Goal: Task Accomplishment & Management: Use online tool/utility

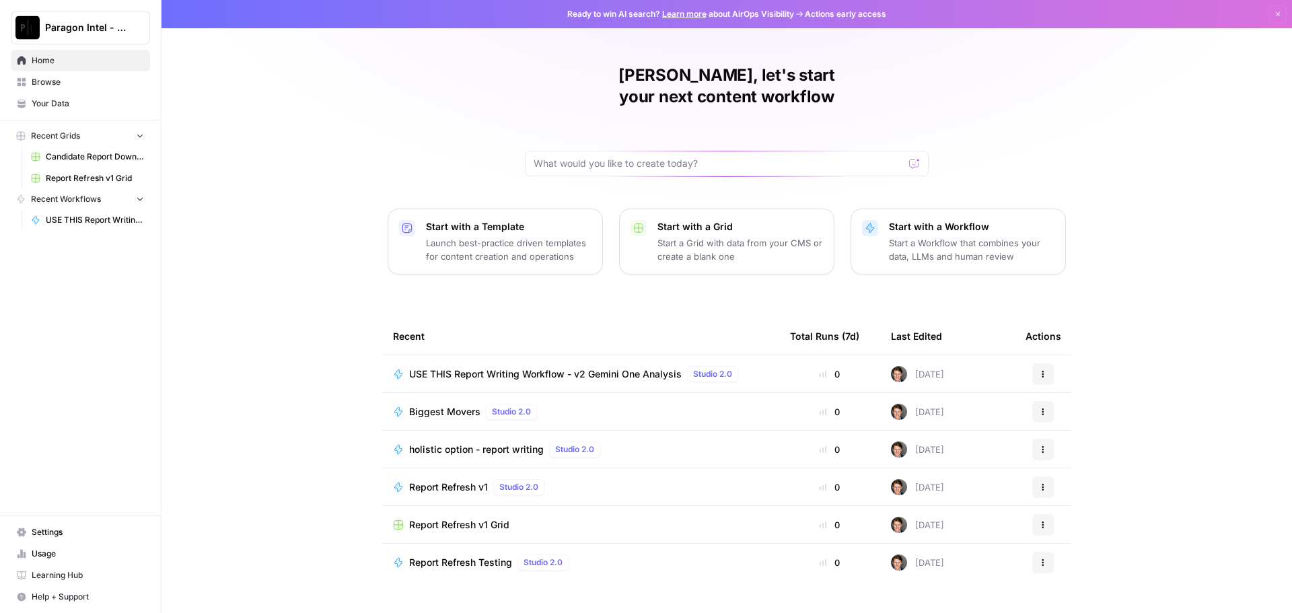
click at [456, 368] on span "USE THIS Report Writing Workflow - v2 Gemini One Analysis" at bounding box center [545, 374] width 273 height 13
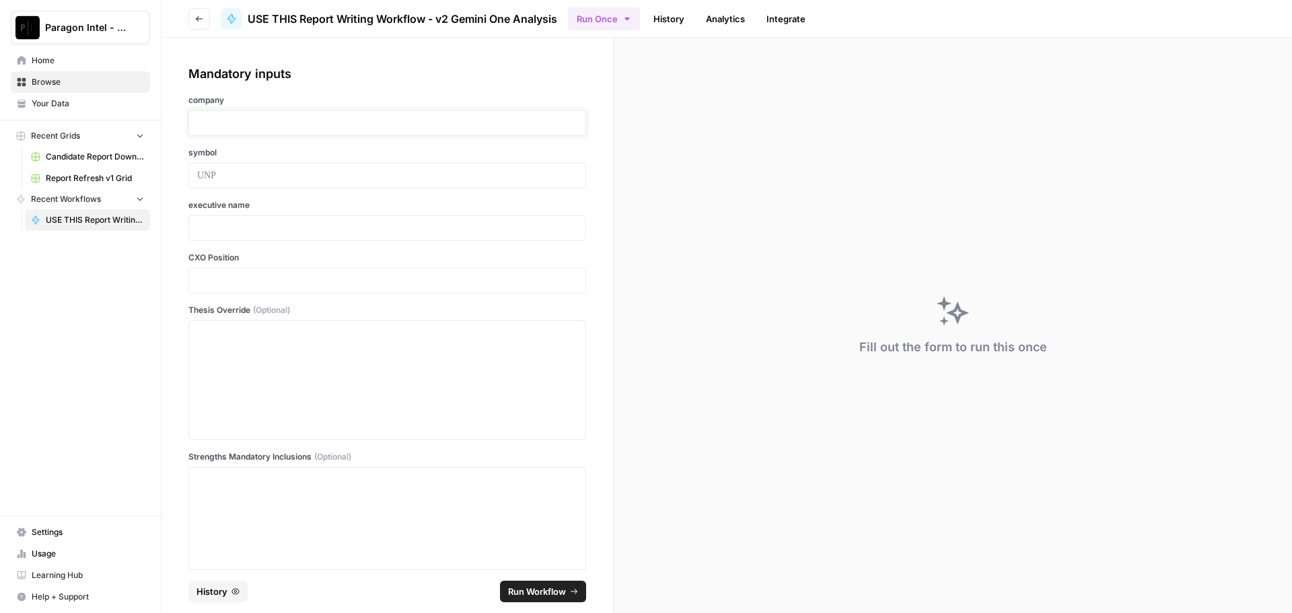
click at [199, 127] on p at bounding box center [387, 122] width 380 height 13
click at [189, 343] on div at bounding box center [387, 380] width 398 height 120
click at [200, 327] on p at bounding box center [387, 332] width 380 height 13
click at [221, 127] on p at bounding box center [387, 122] width 380 height 13
drag, startPoint x: 226, startPoint y: 186, endPoint x: 213, endPoint y: 166, distance: 24.5
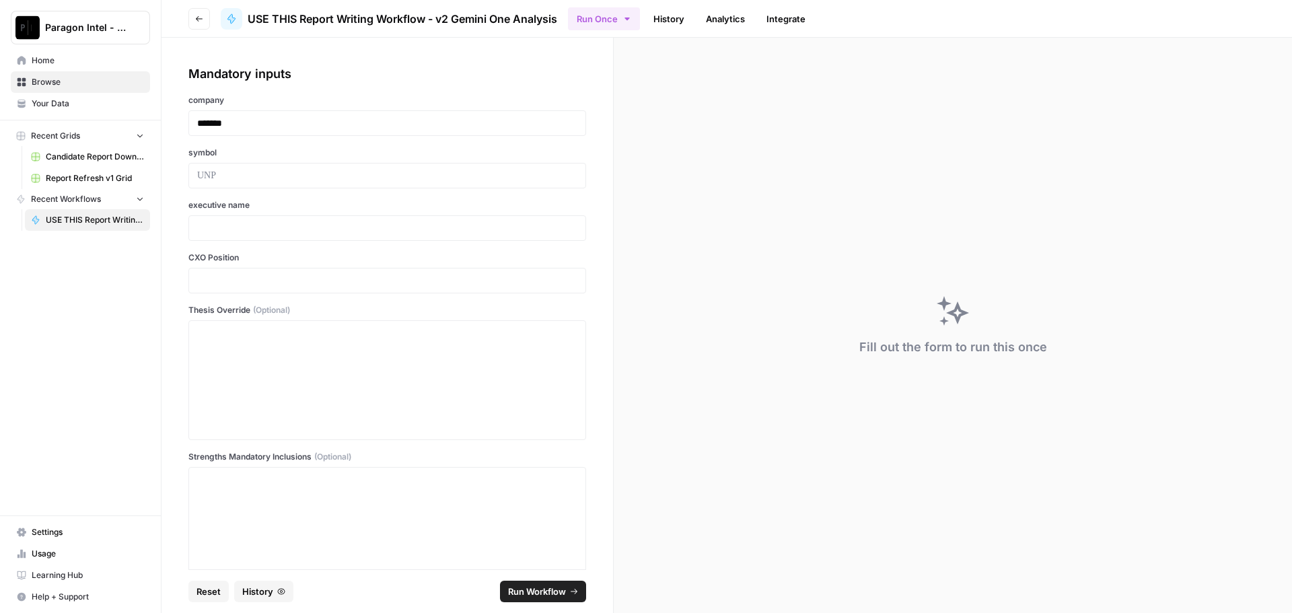
click at [207, 166] on div at bounding box center [387, 176] width 398 height 26
click at [228, 172] on p at bounding box center [387, 175] width 380 height 13
click at [227, 213] on div "executive name" at bounding box center [387, 220] width 398 height 42
drag, startPoint x: 220, startPoint y: 219, endPoint x: 213, endPoint y: 239, distance: 20.9
click at [213, 239] on div at bounding box center [387, 228] width 398 height 26
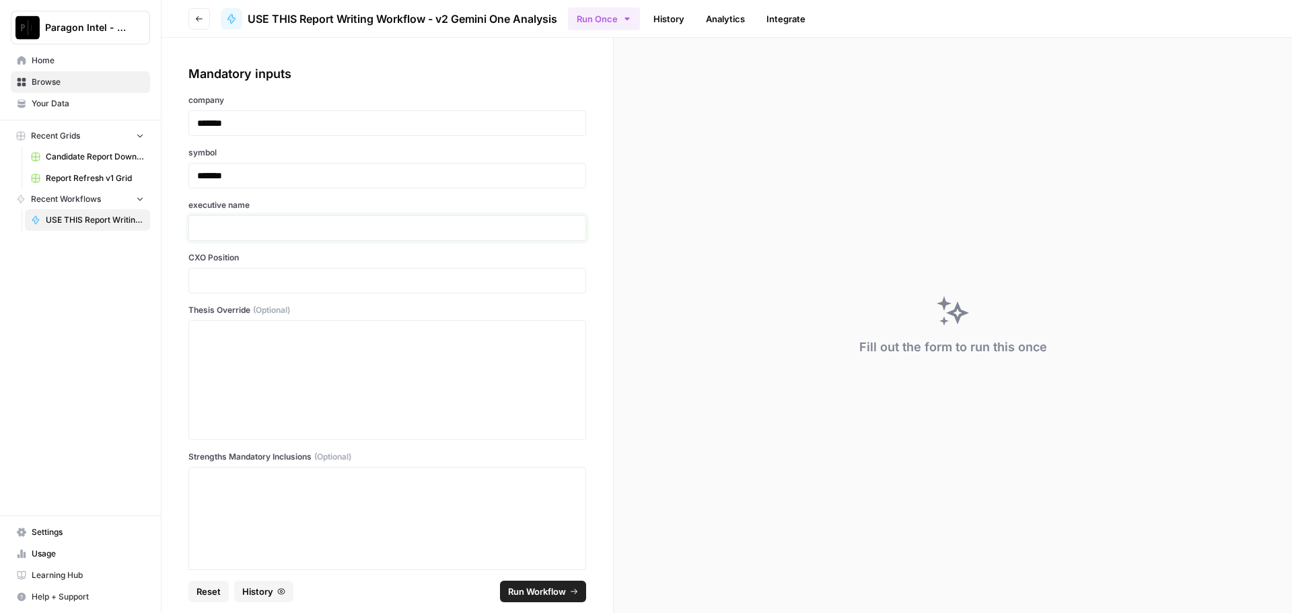
click at [205, 224] on p at bounding box center [387, 227] width 380 height 13
click at [203, 275] on p at bounding box center [387, 280] width 380 height 13
click at [201, 324] on div at bounding box center [387, 380] width 398 height 120
click at [193, 331] on div at bounding box center [387, 380] width 398 height 120
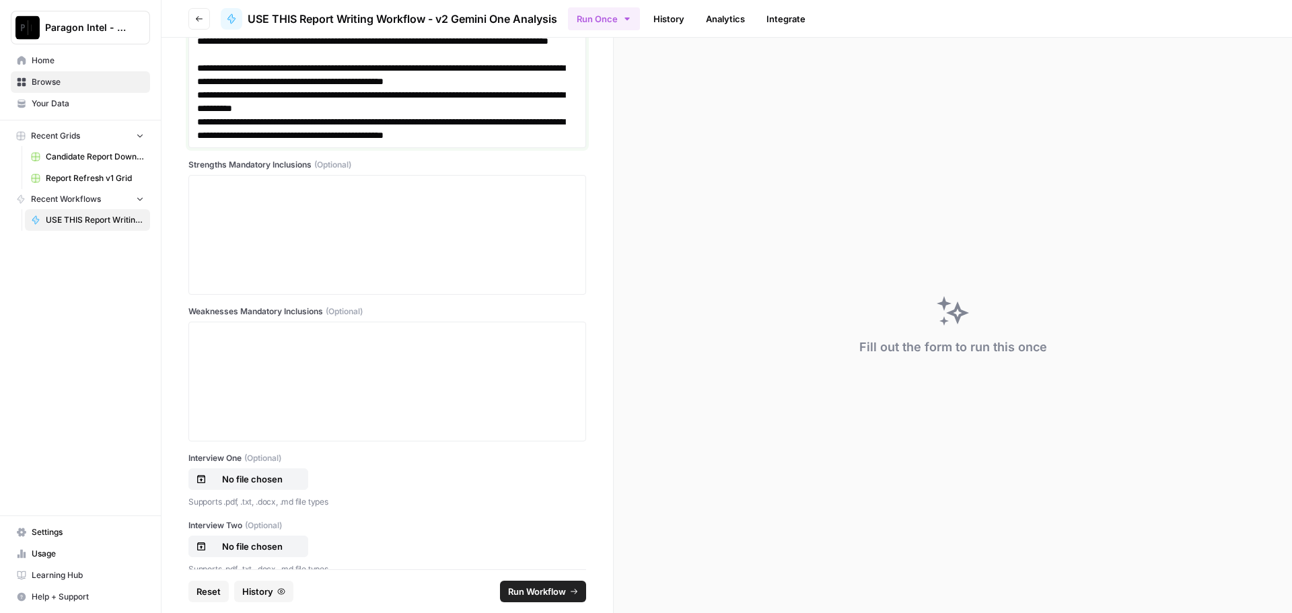
scroll to position [404, 0]
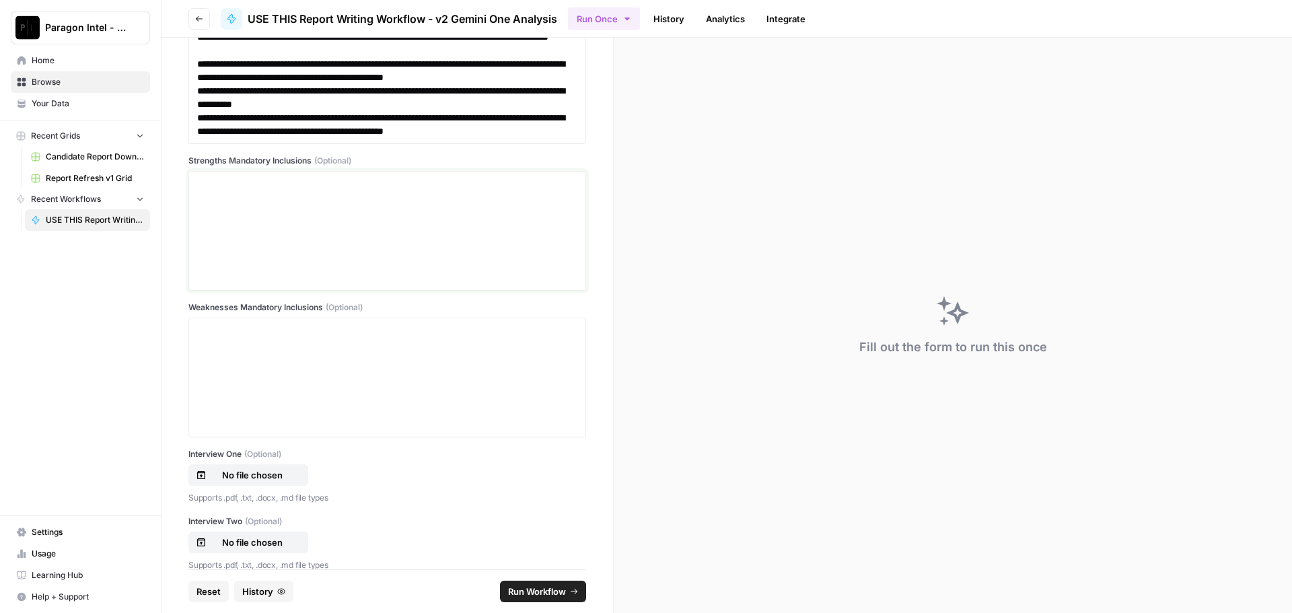
click at [201, 189] on p at bounding box center [387, 183] width 380 height 13
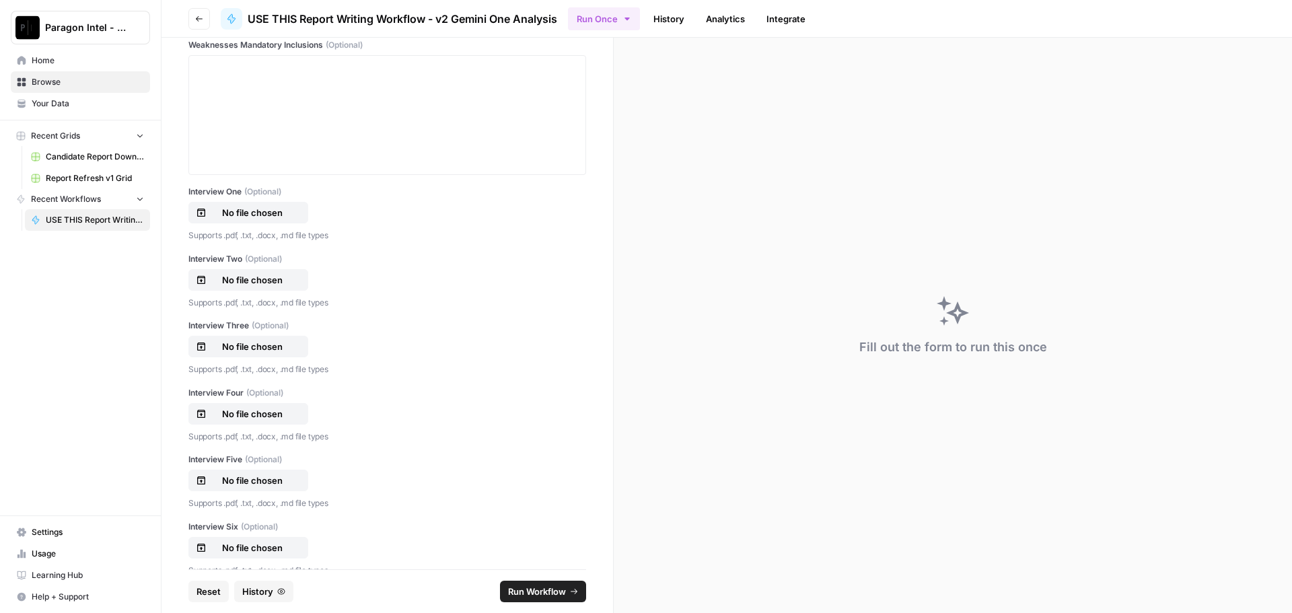
scroll to position [673, 0]
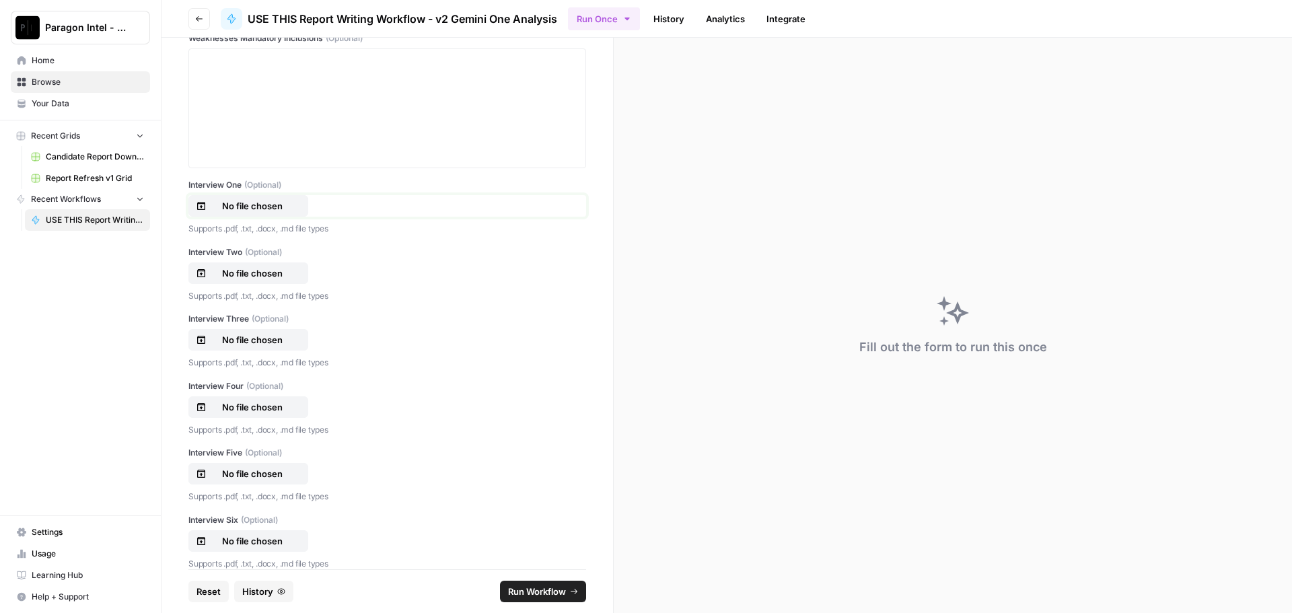
click at [226, 207] on p "No file chosen" at bounding box center [252, 205] width 86 height 13
click at [264, 277] on p "No file chosen" at bounding box center [252, 273] width 86 height 13
click at [239, 347] on button "No file chosen" at bounding box center [248, 340] width 120 height 22
click at [216, 407] on p "No file chosen" at bounding box center [252, 407] width 86 height 13
click at [245, 471] on p "No file chosen" at bounding box center [252, 473] width 86 height 13
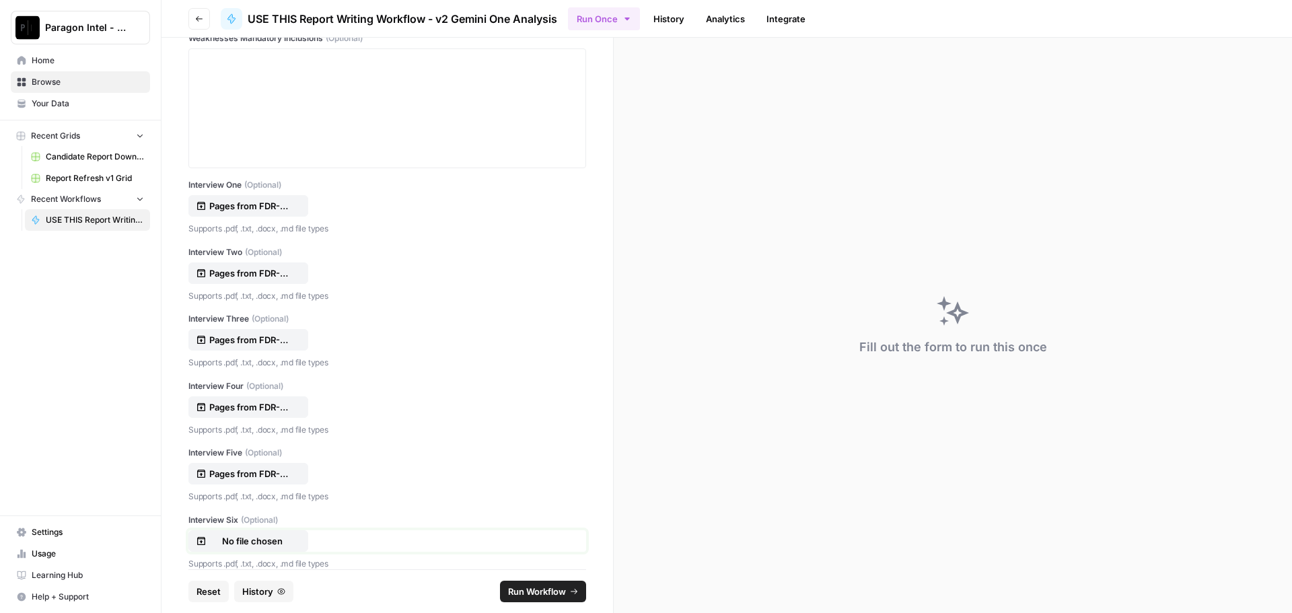
click at [217, 538] on p "No file chosen" at bounding box center [252, 540] width 86 height 13
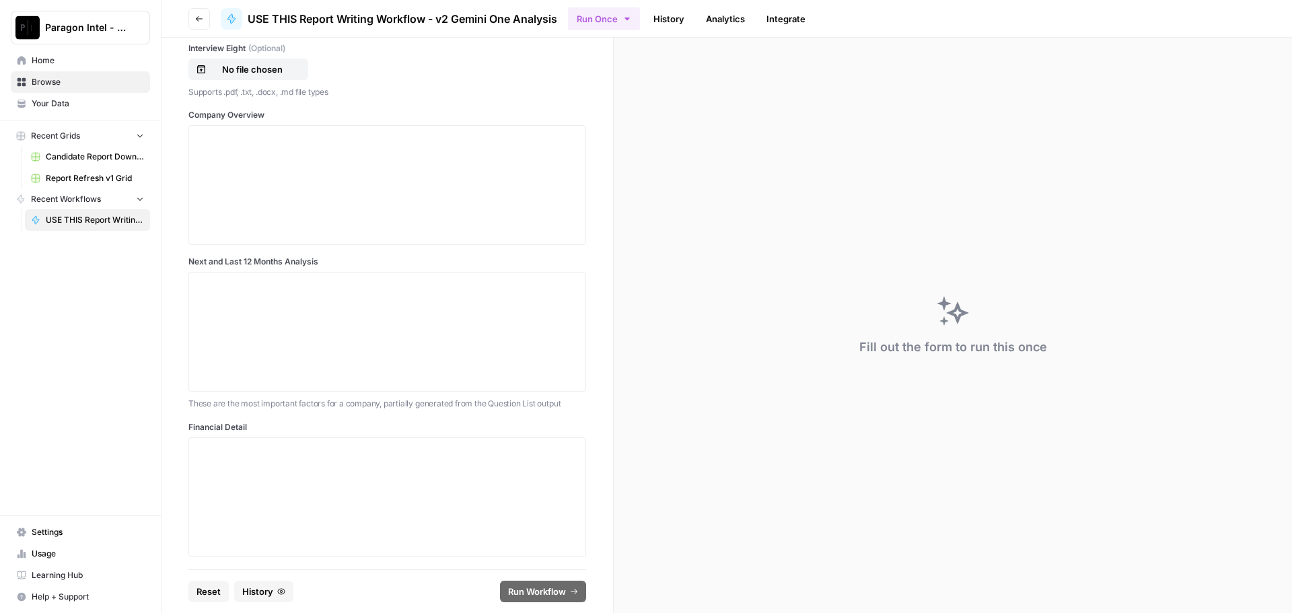
scroll to position [1212, 0]
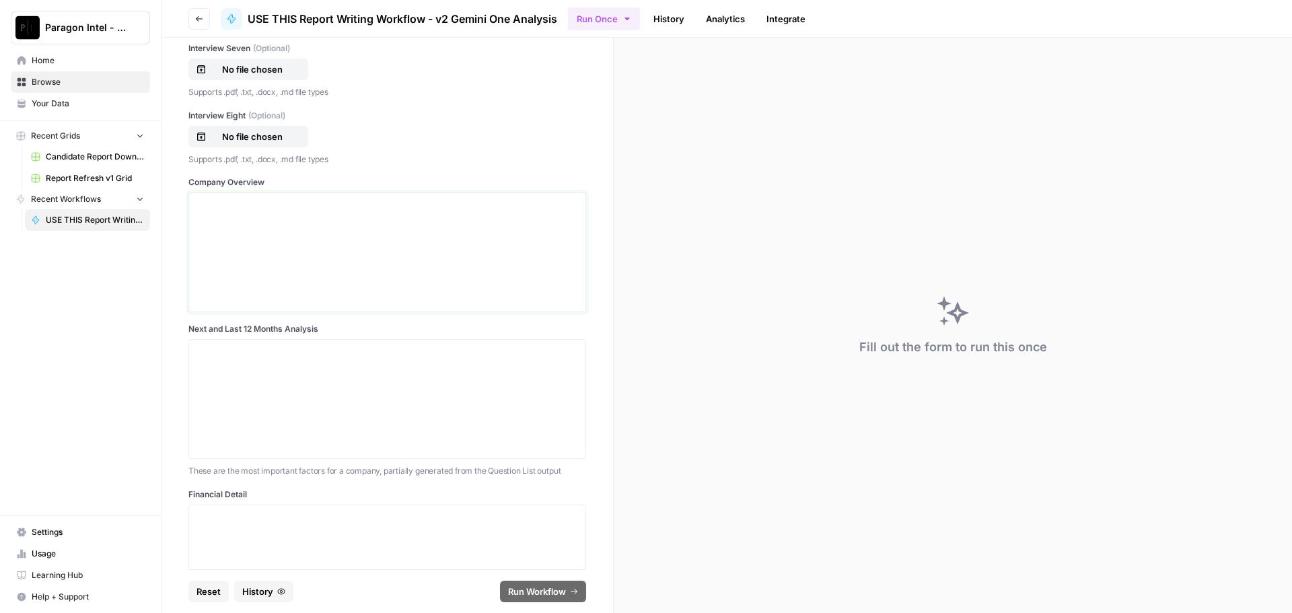
click at [214, 207] on p at bounding box center [387, 205] width 380 height 13
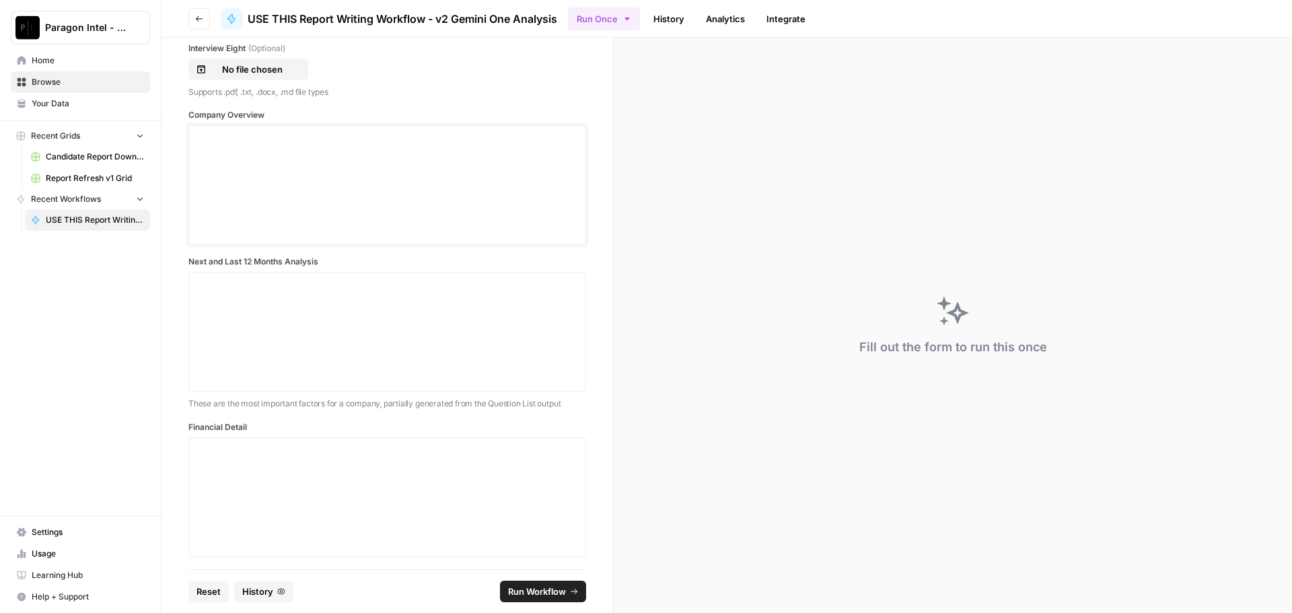
click at [241, 142] on p at bounding box center [387, 137] width 380 height 13
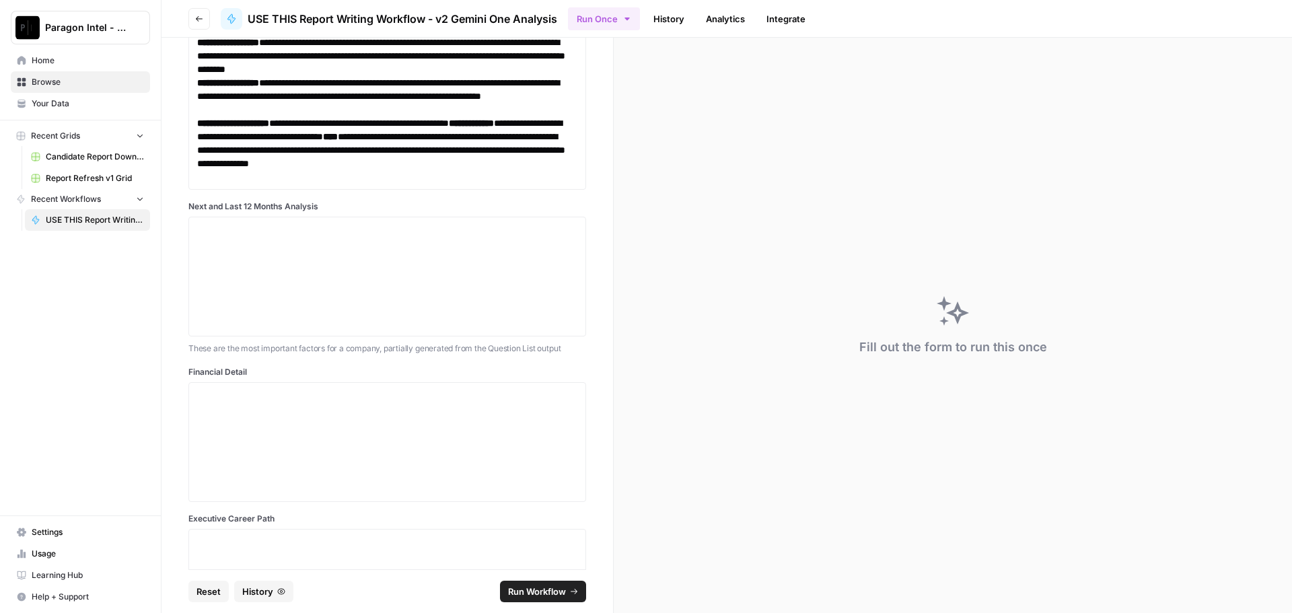
scroll to position [2889, 0]
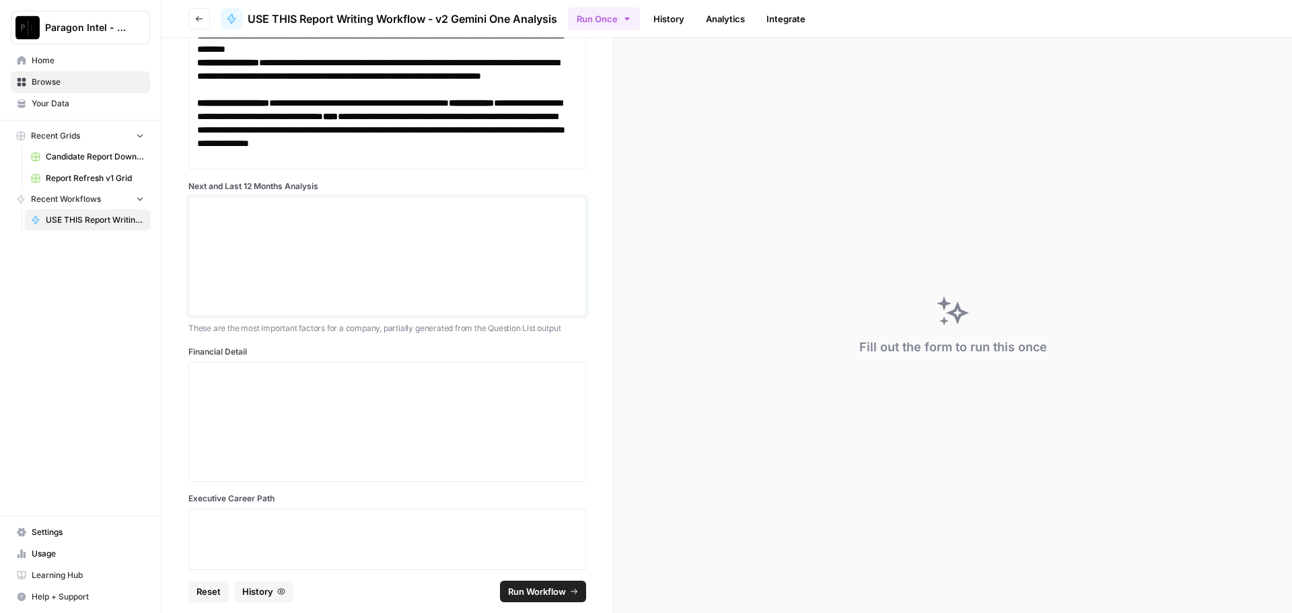
click at [203, 207] on p at bounding box center [387, 209] width 380 height 13
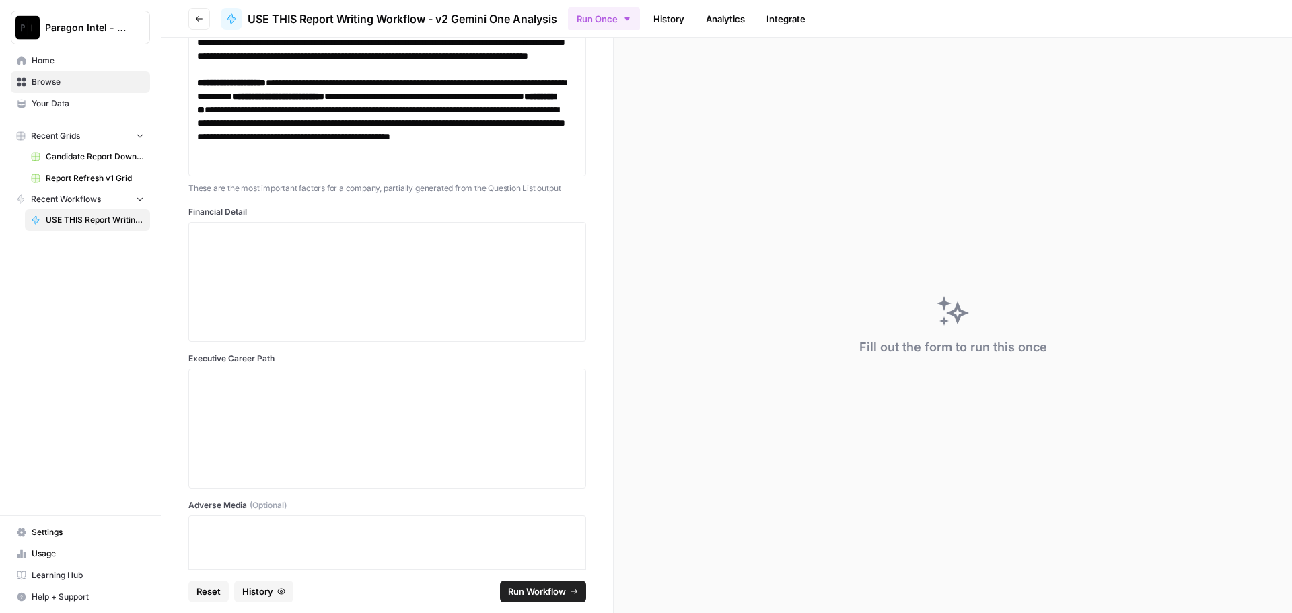
scroll to position [4194, 0]
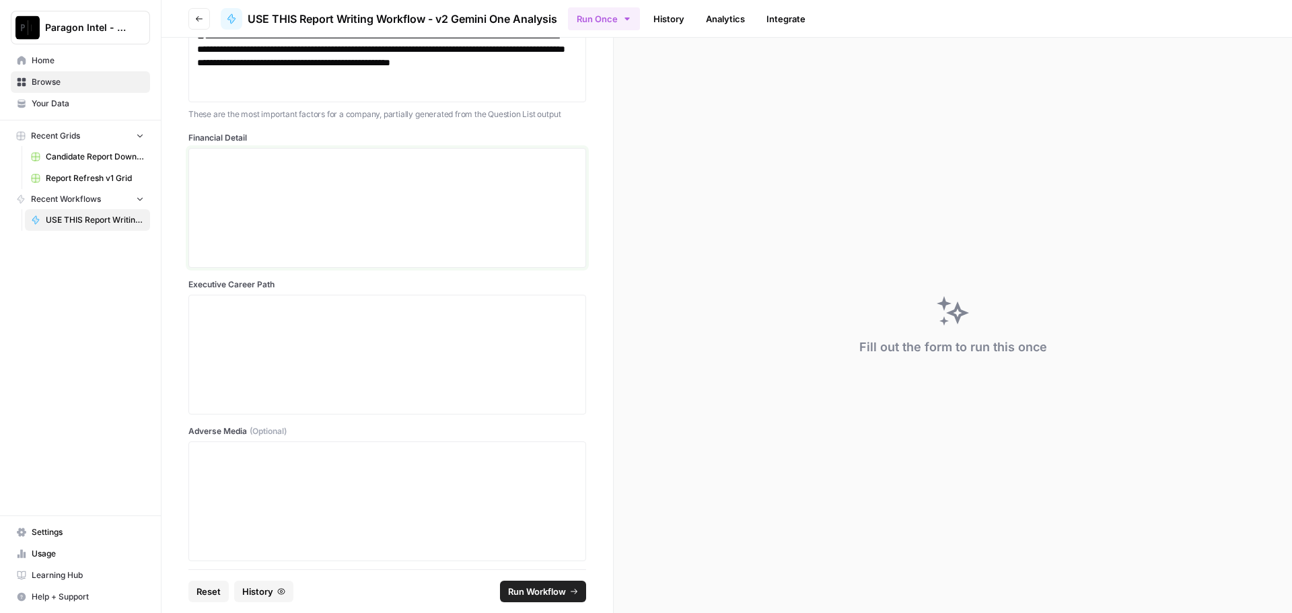
click at [232, 165] on p at bounding box center [387, 160] width 380 height 13
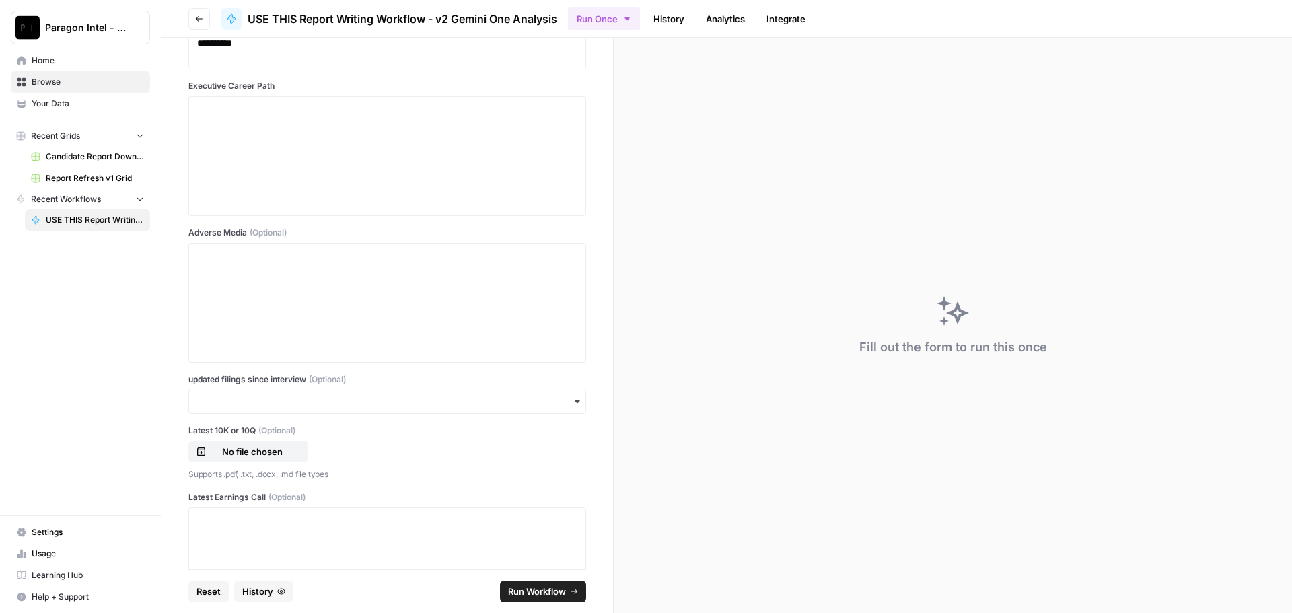
scroll to position [6493, 0]
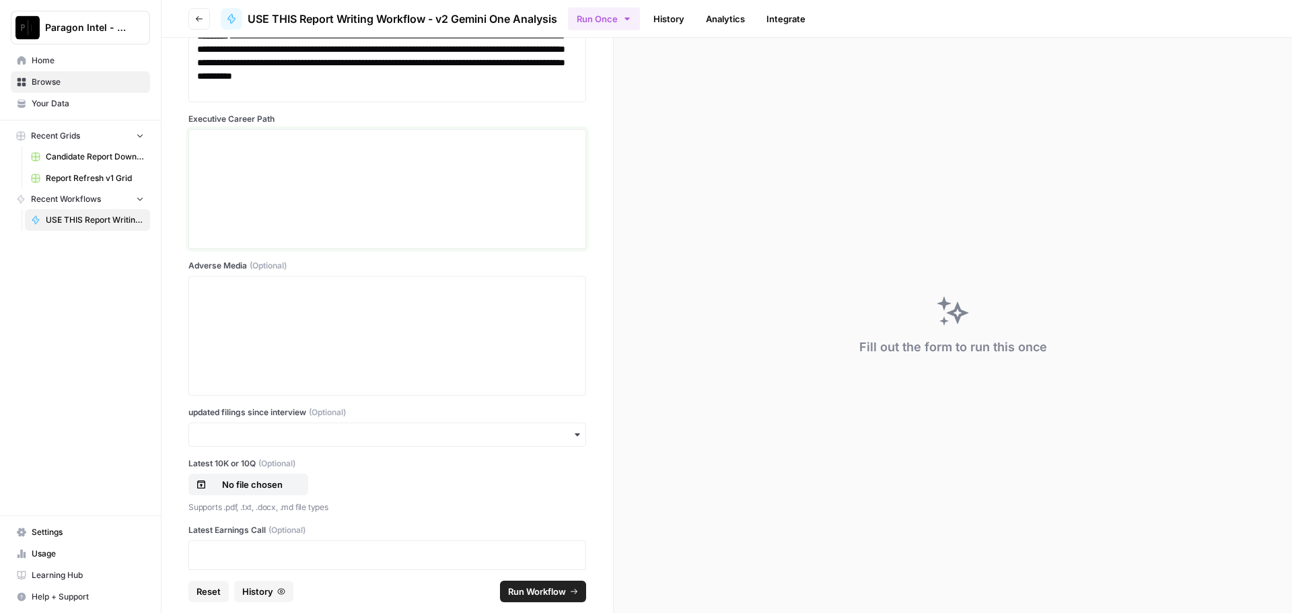
click at [203, 147] on p at bounding box center [387, 141] width 380 height 13
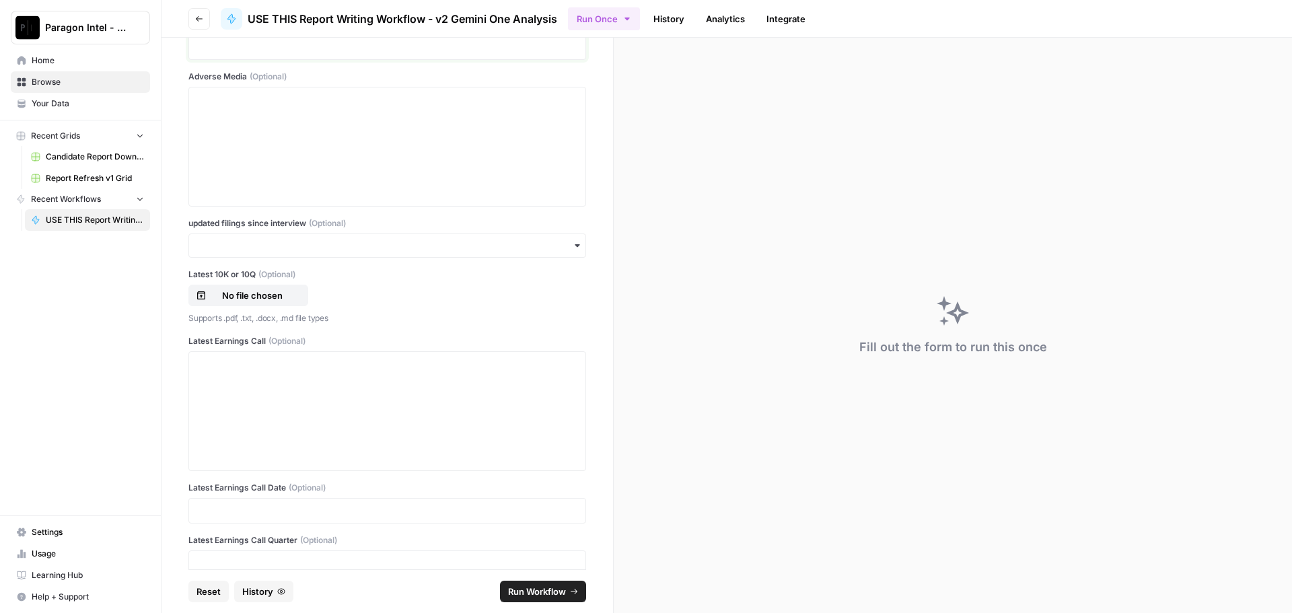
scroll to position [8132, 0]
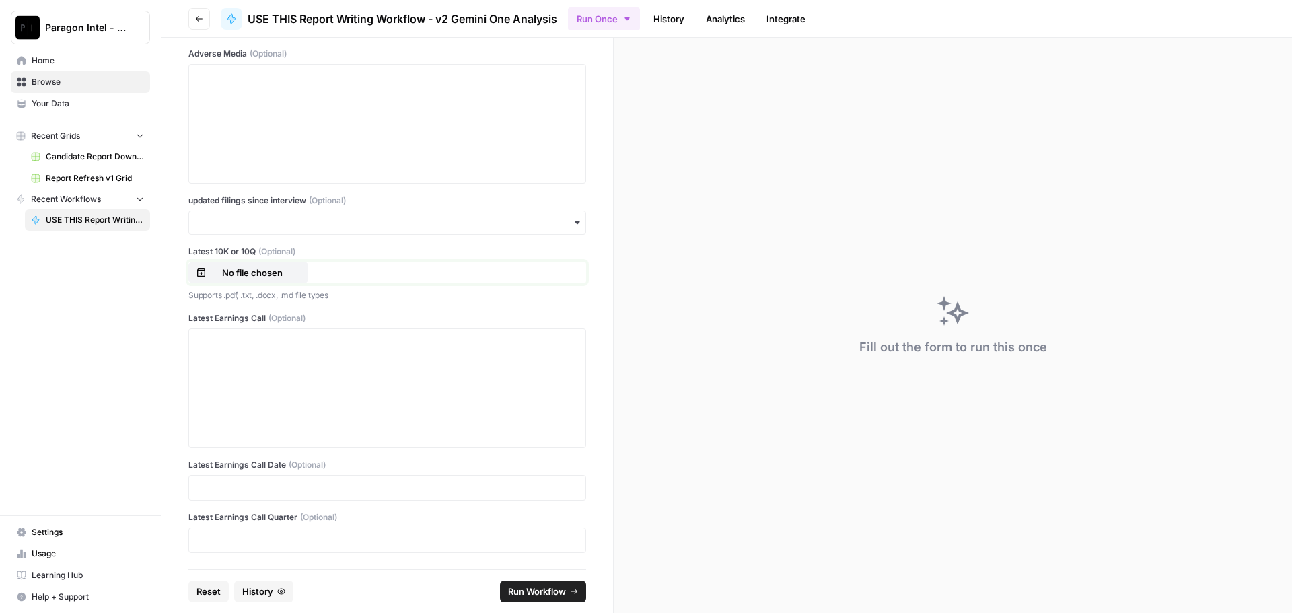
click at [261, 280] on button "No file chosen" at bounding box center [248, 273] width 120 height 22
click at [271, 358] on div at bounding box center [387, 389] width 380 height 108
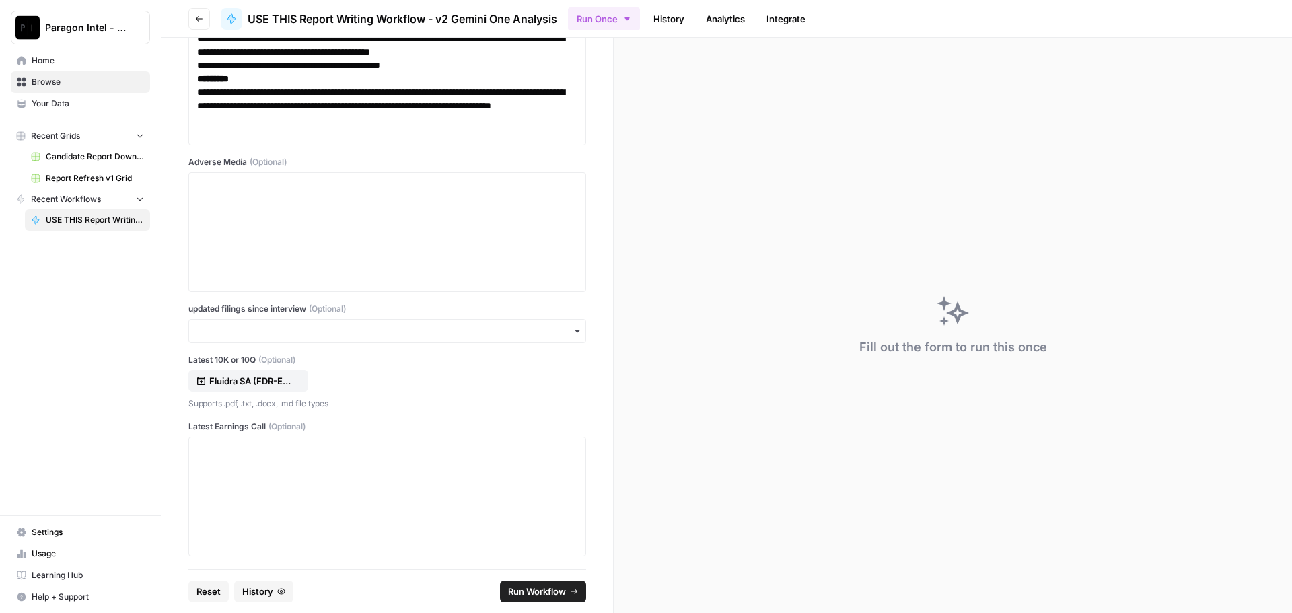
scroll to position [8065, 0]
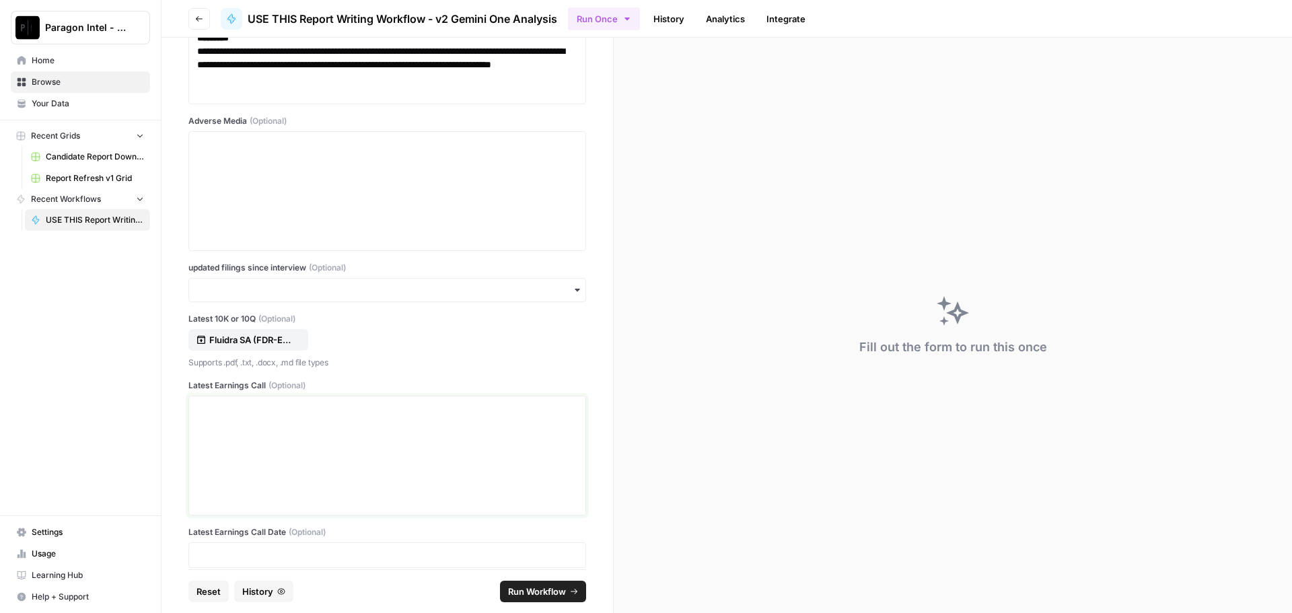
click at [278, 434] on div at bounding box center [387, 456] width 380 height 108
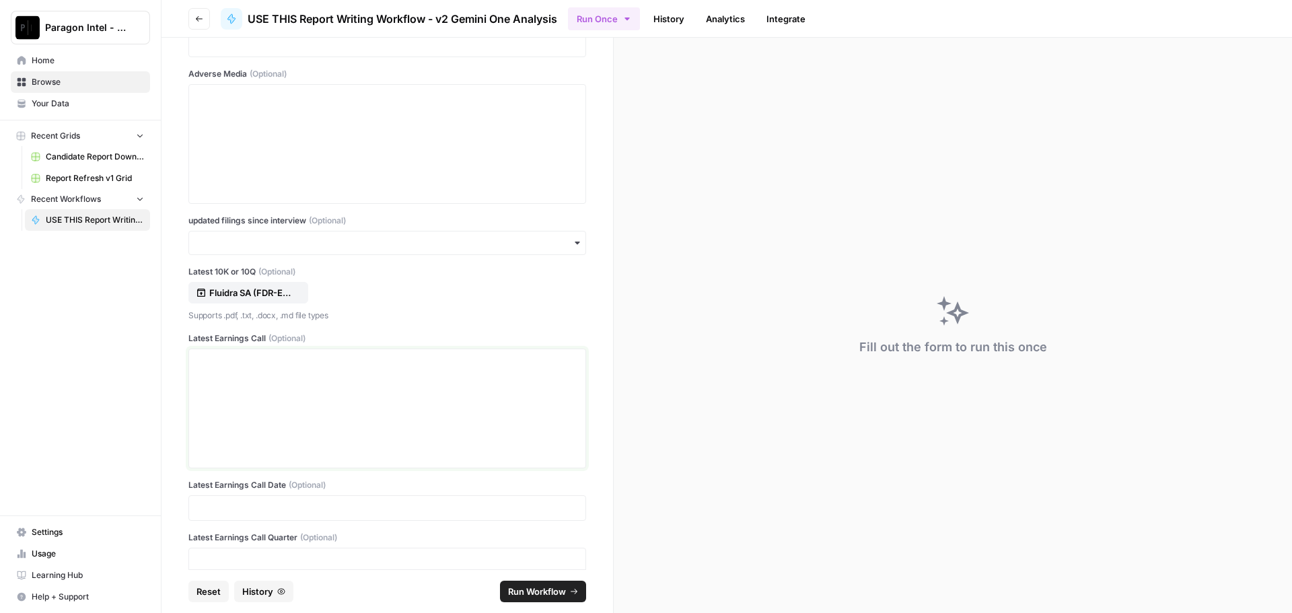
scroll to position [8132, 0]
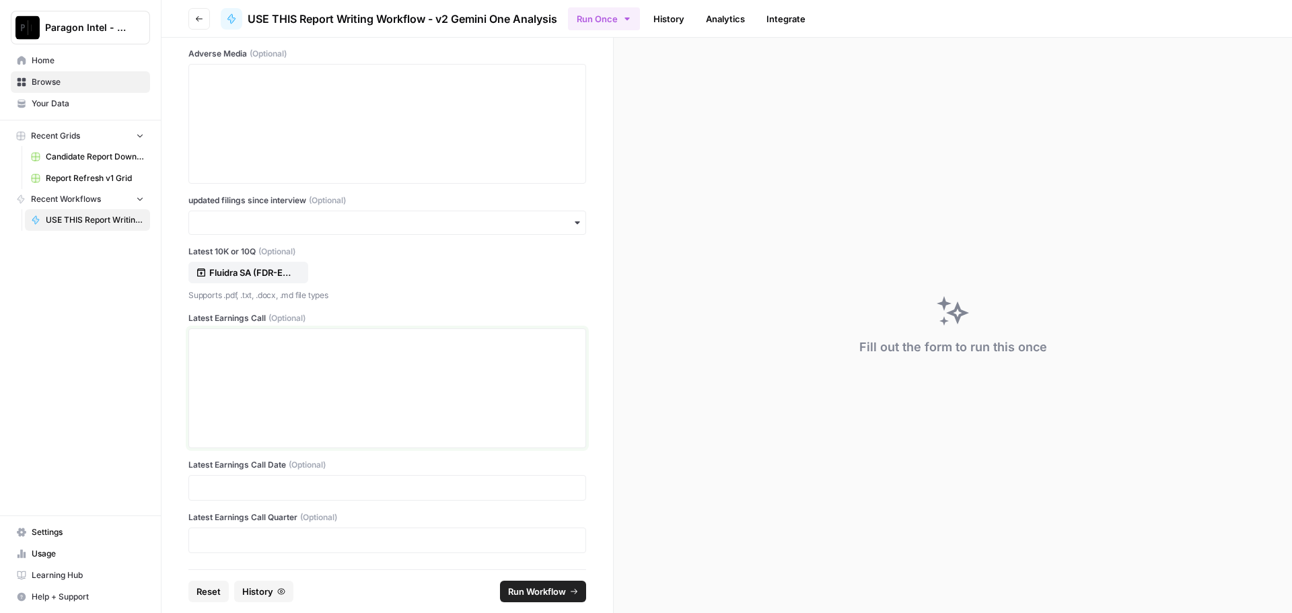
click at [228, 370] on div at bounding box center [387, 389] width 380 height 108
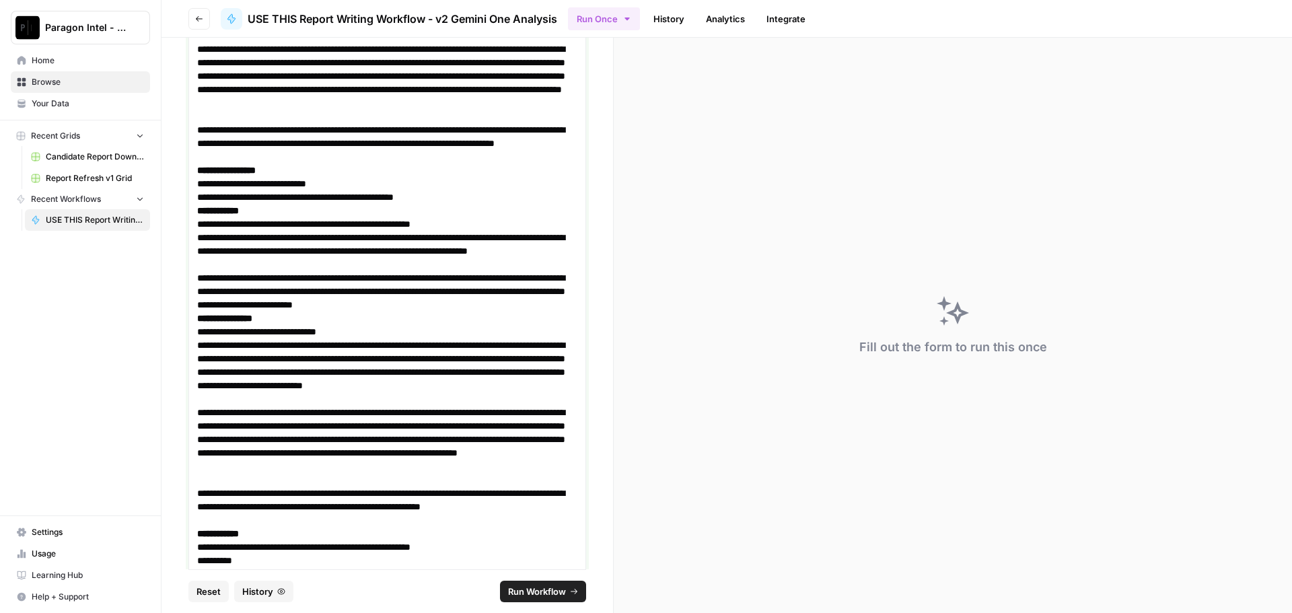
scroll to position [13747, 0]
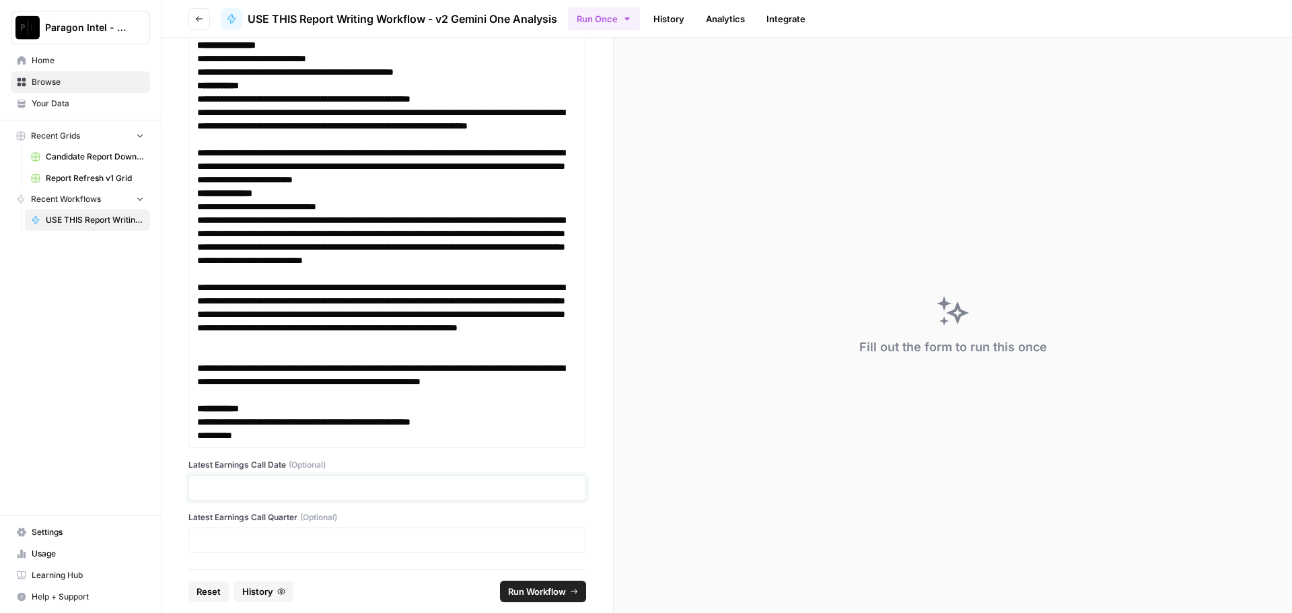
drag, startPoint x: 205, startPoint y: 488, endPoint x: 219, endPoint y: 480, distance: 16.3
click at [204, 491] on p at bounding box center [387, 487] width 380 height 13
click at [520, 586] on span "Run Workflow" at bounding box center [537, 591] width 58 height 13
